Goal: Navigation & Orientation: Find specific page/section

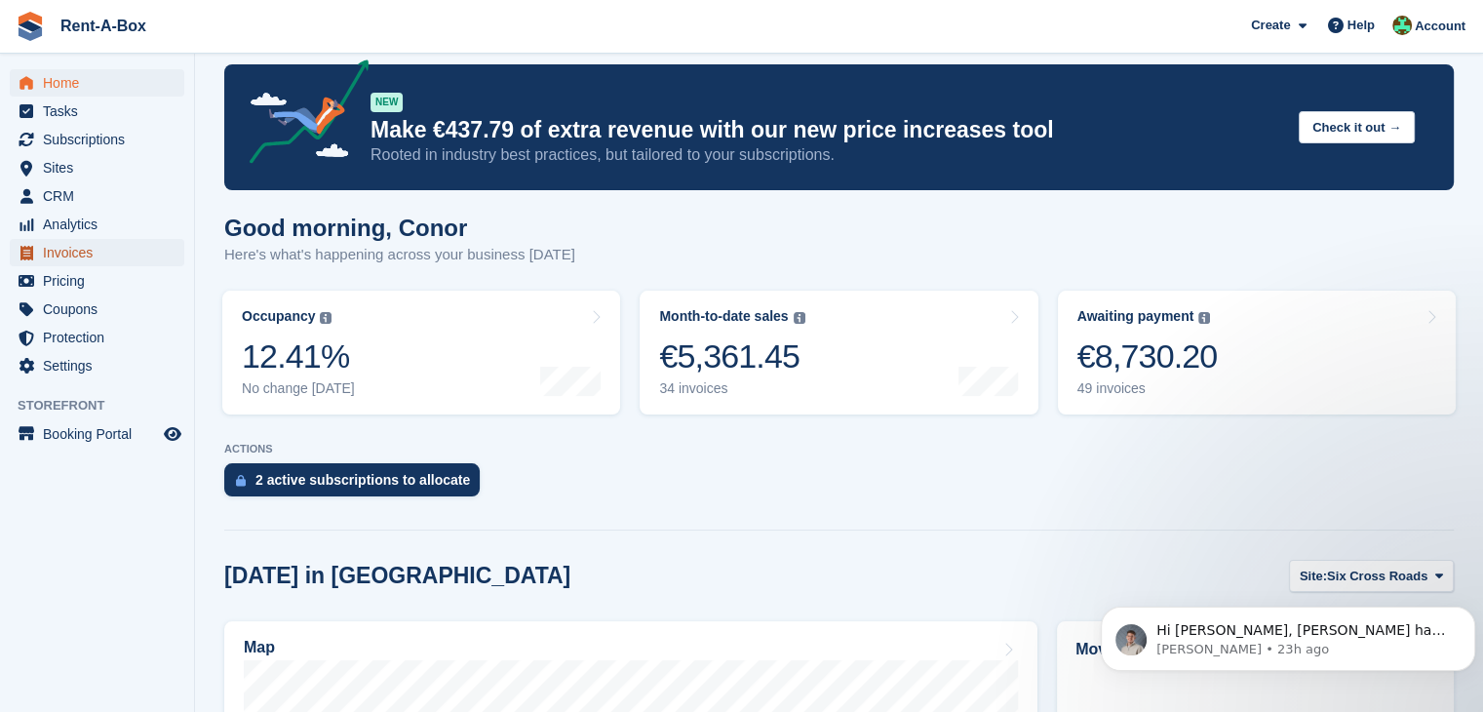
click at [81, 257] on span "Invoices" at bounding box center [101, 252] width 117 height 27
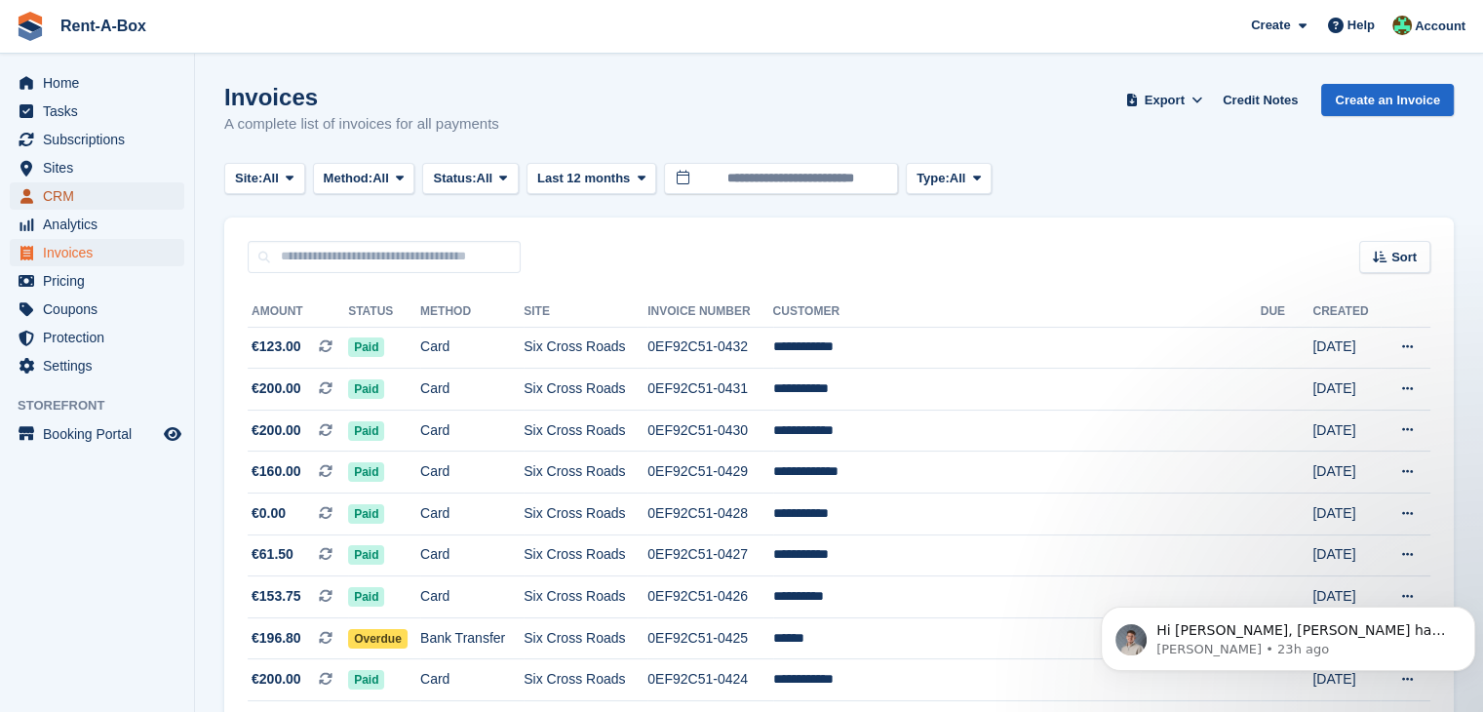
click at [69, 194] on span "CRM" at bounding box center [101, 195] width 117 height 27
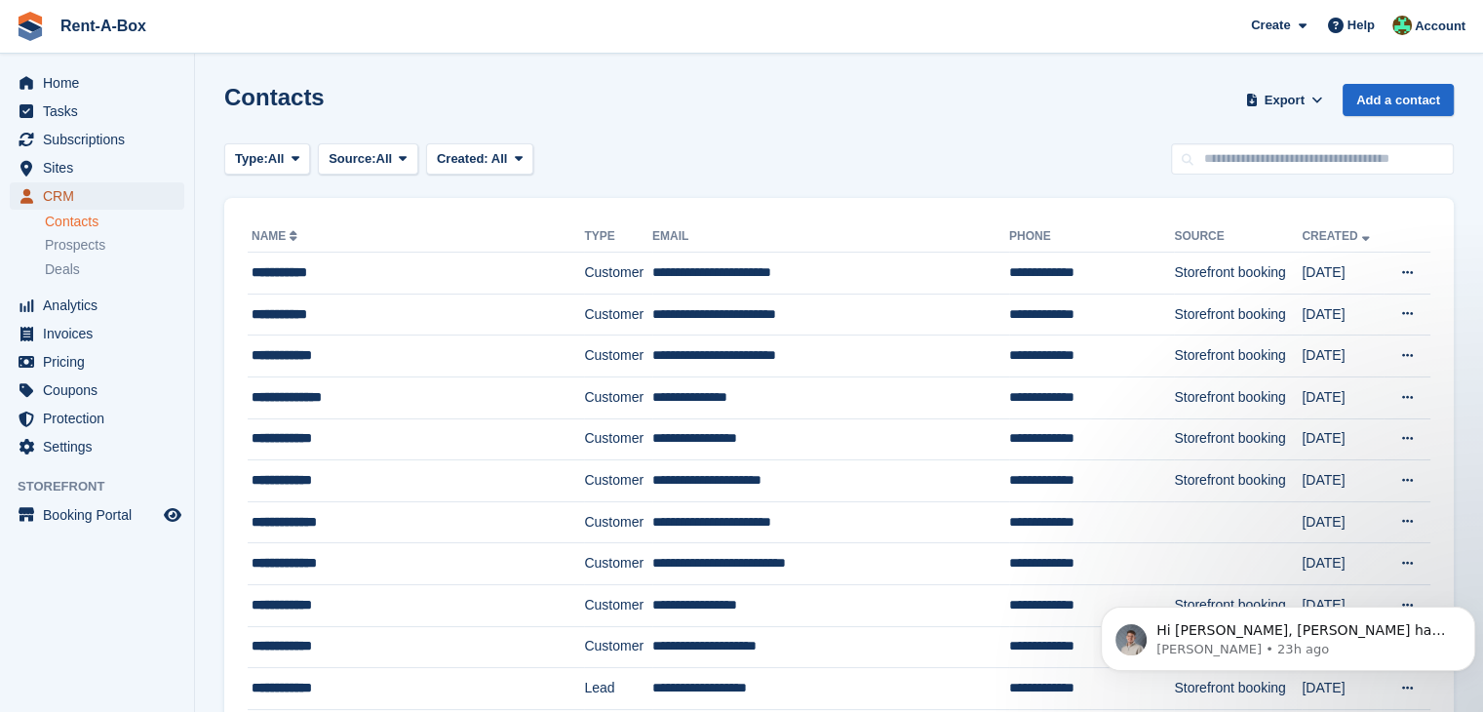
click at [52, 200] on span "CRM" at bounding box center [101, 195] width 117 height 27
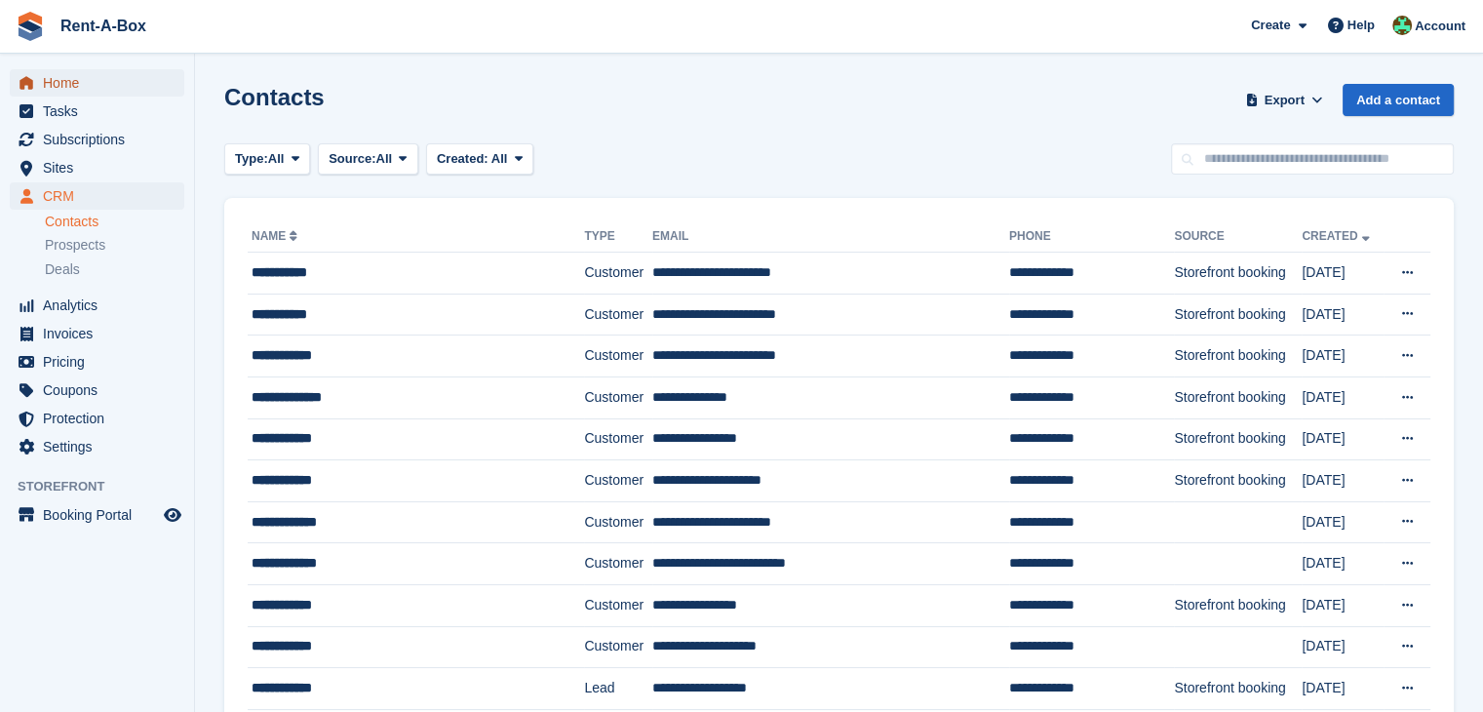
click at [84, 86] on span "Home" at bounding box center [101, 82] width 117 height 27
